Goal: Check status: Check status

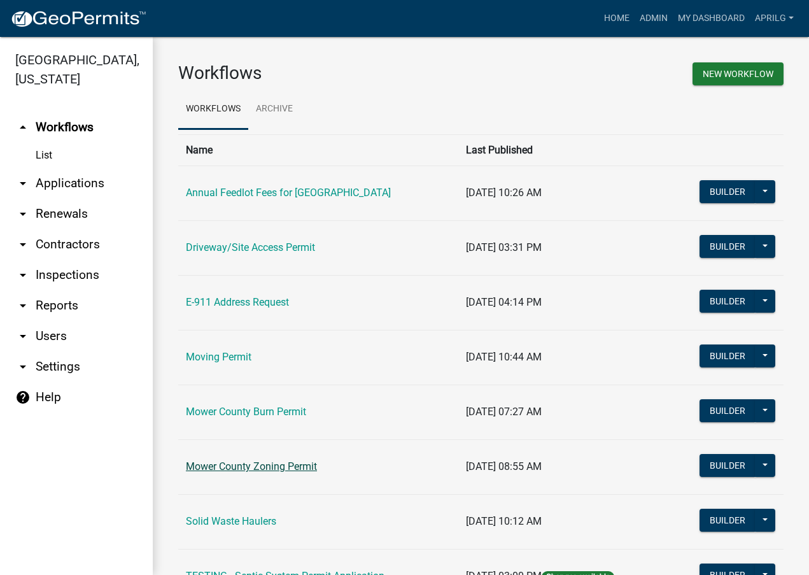
click at [313, 467] on link "Mower County Zoning Permit" at bounding box center [251, 466] width 131 height 12
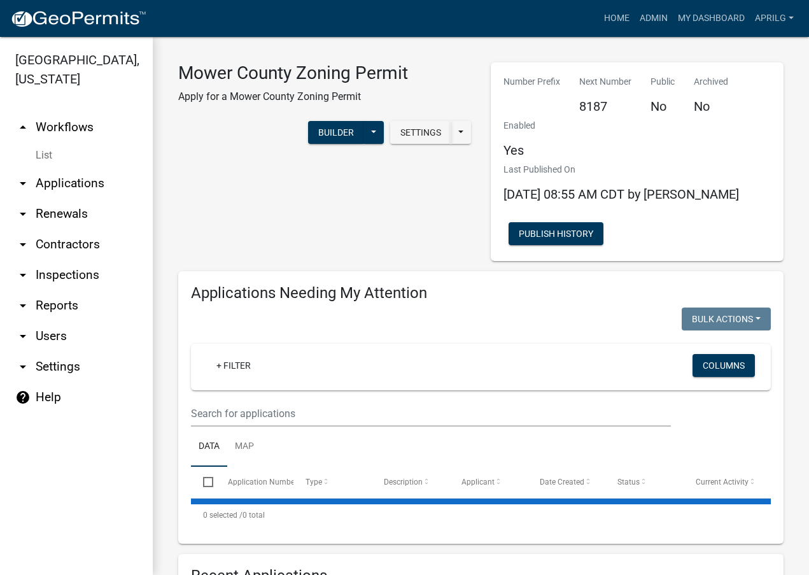
select select "1: 25"
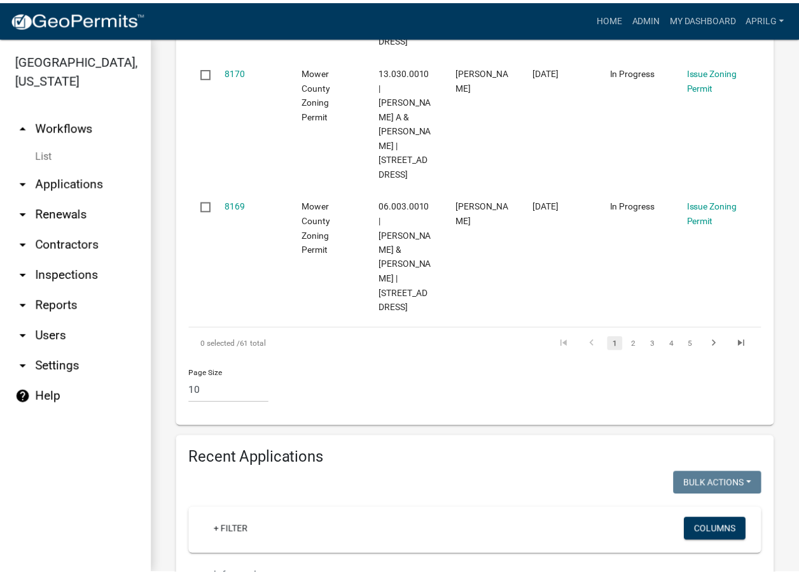
scroll to position [1400, 0]
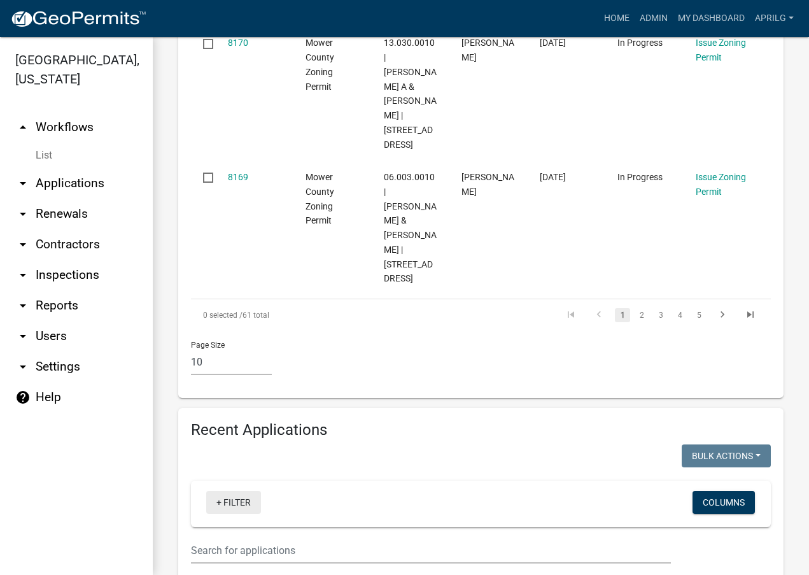
click at [220, 491] on link "+ Filter" at bounding box center [233, 502] width 55 height 23
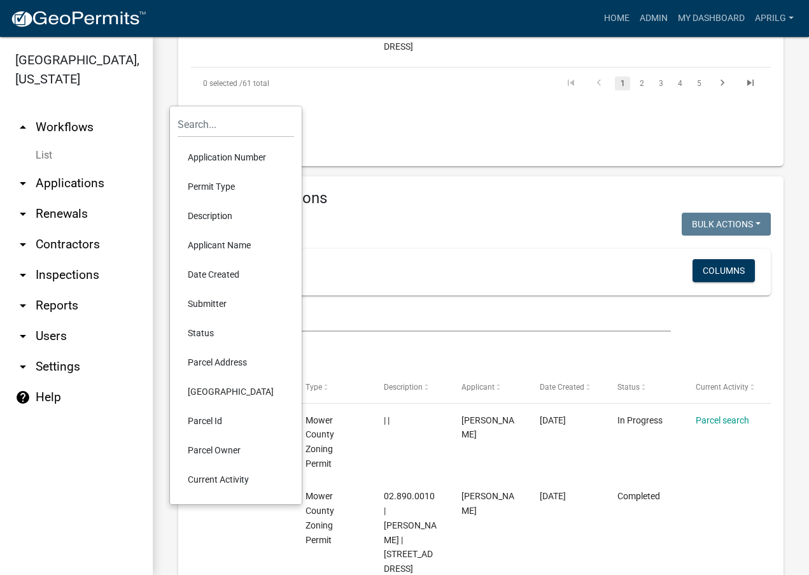
scroll to position [1655, 0]
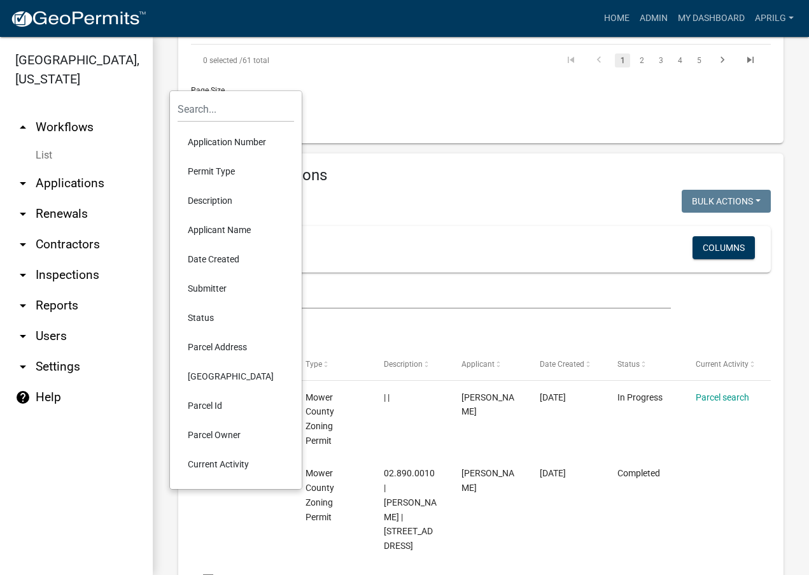
click at [216, 401] on li "Parcel Id" at bounding box center [236, 405] width 116 height 29
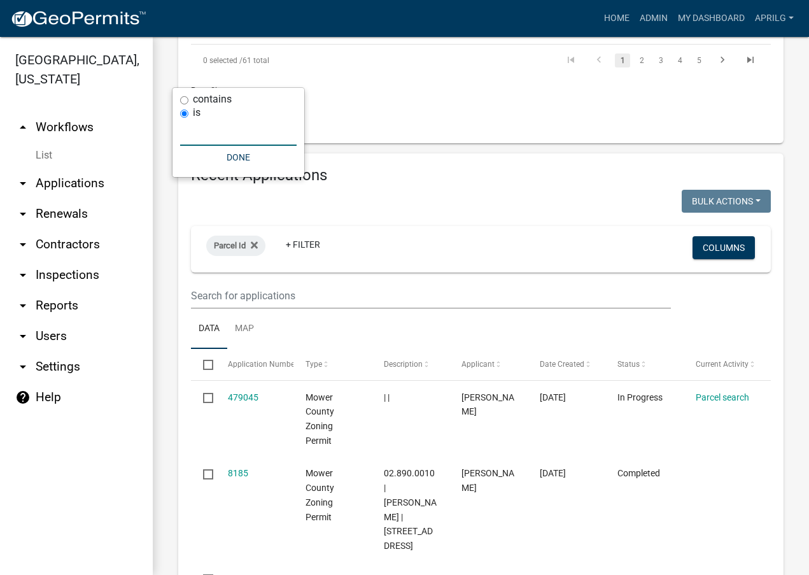
click at [184, 139] on input "text" at bounding box center [238, 133] width 116 height 26
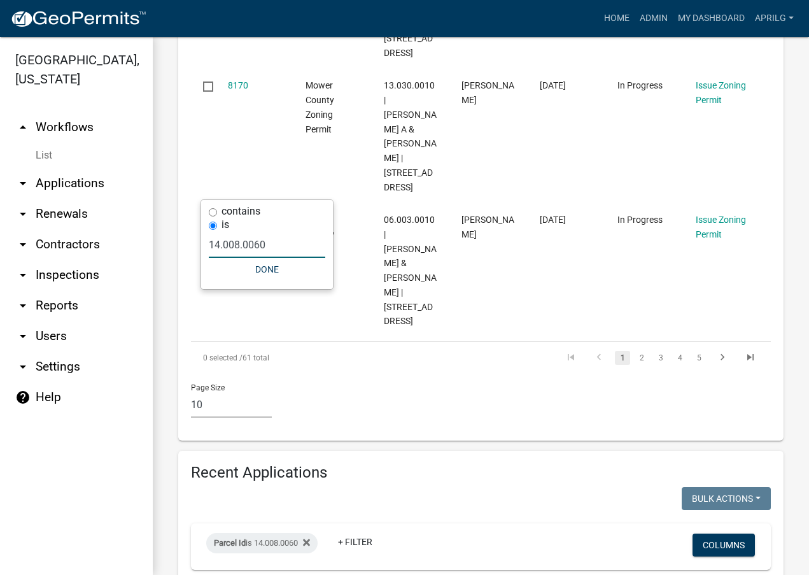
scroll to position [1543, 0]
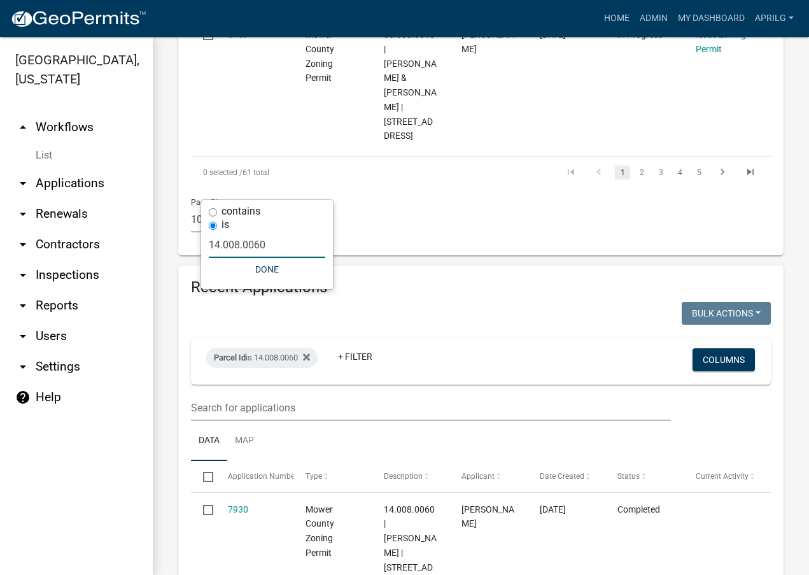
type input "14.008.0060"
